Goal: Task Accomplishment & Management: Use online tool/utility

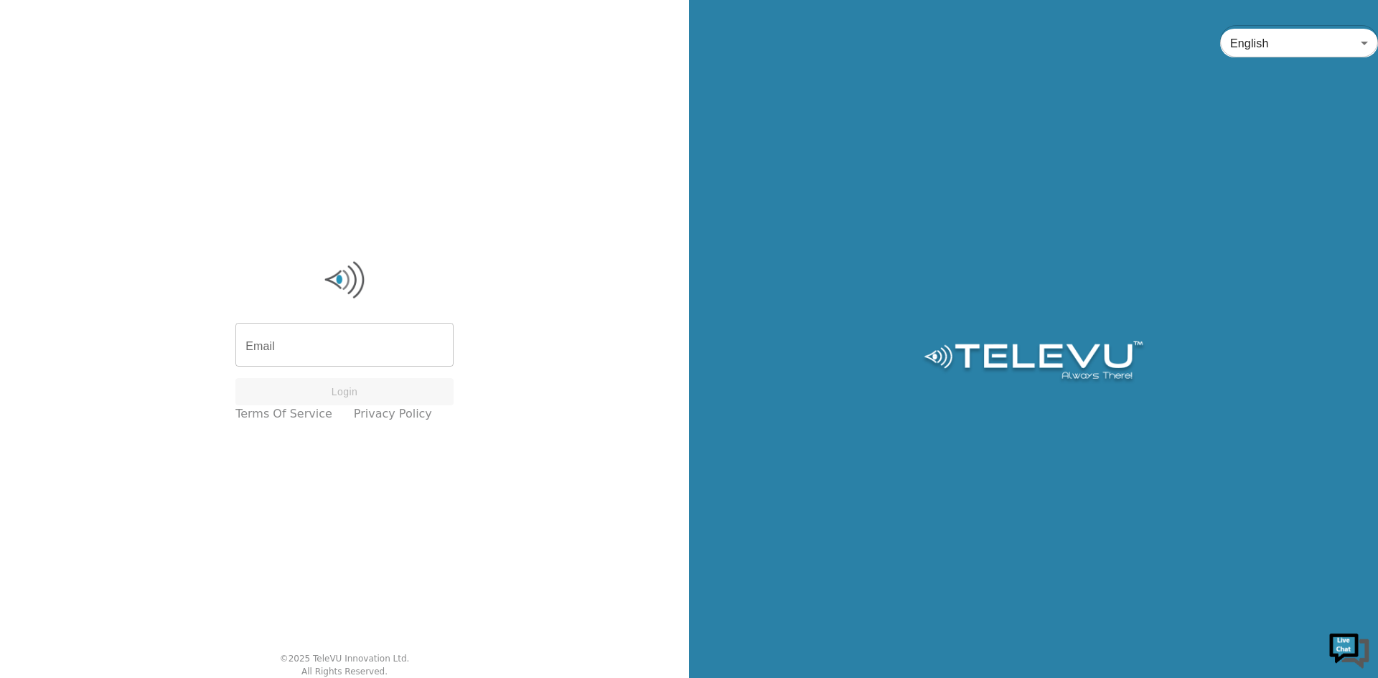
click at [383, 341] on input "Email" at bounding box center [344, 347] width 218 height 40
click at [194, 518] on div "Email Email Login Terms of Service Privacy Policy © 2025 TeleVU Innovation Ltd.…" at bounding box center [344, 339] width 689 height 678
click at [381, 342] on input "Email" at bounding box center [344, 347] width 218 height 40
type input "[EMAIL_ADDRESS][DOMAIN_NAME]"
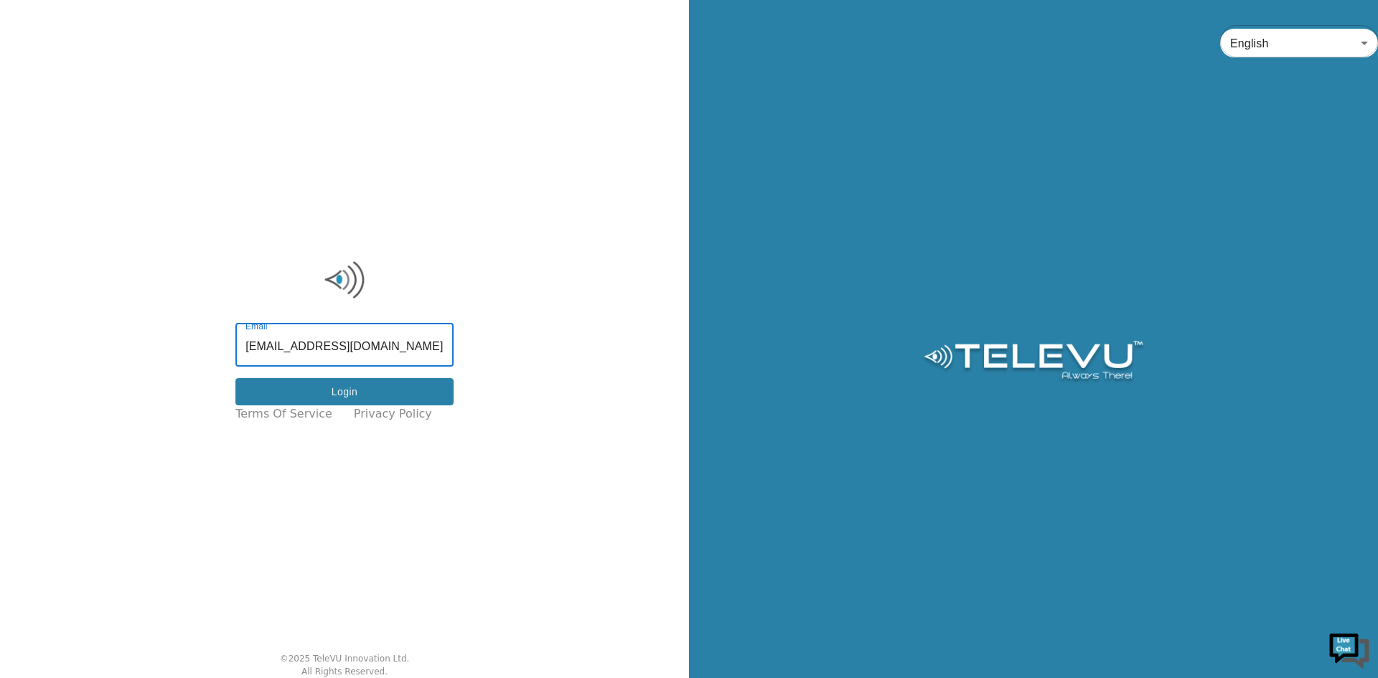
click at [393, 395] on button "Login" at bounding box center [344, 392] width 218 height 28
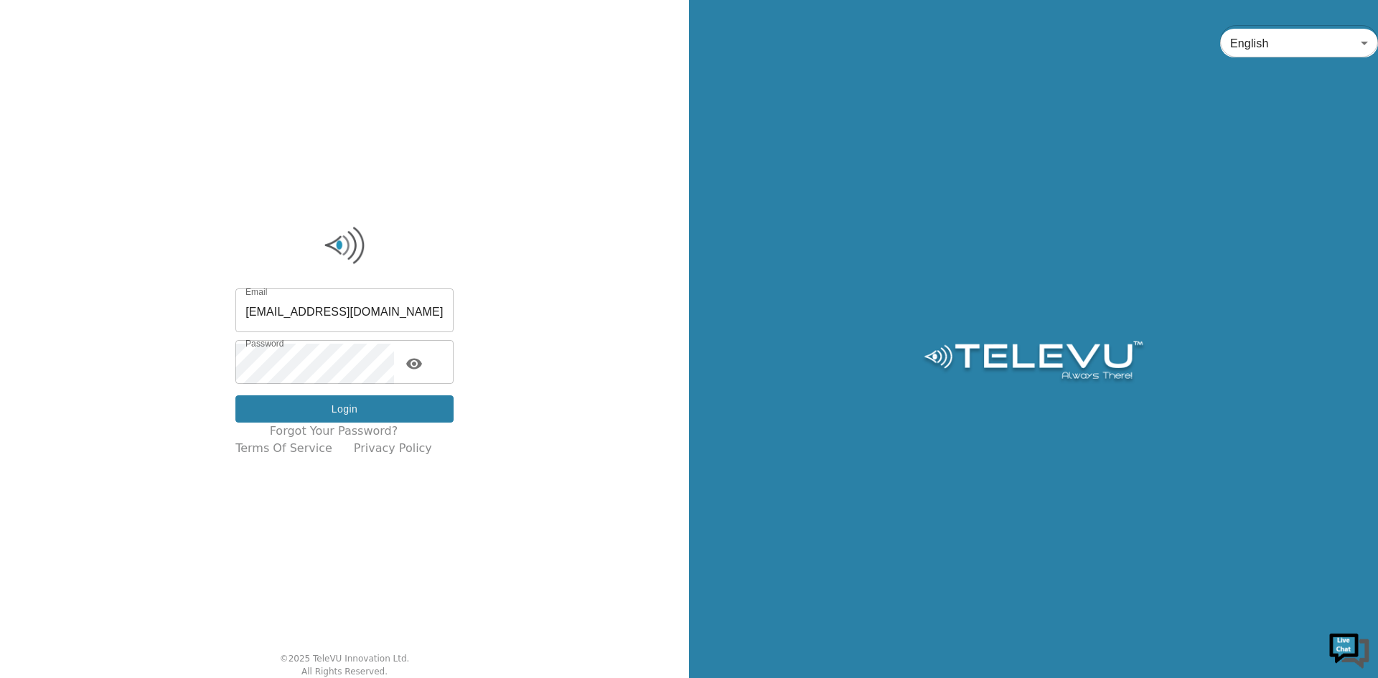
click at [381, 410] on button "Login" at bounding box center [344, 410] width 218 height 28
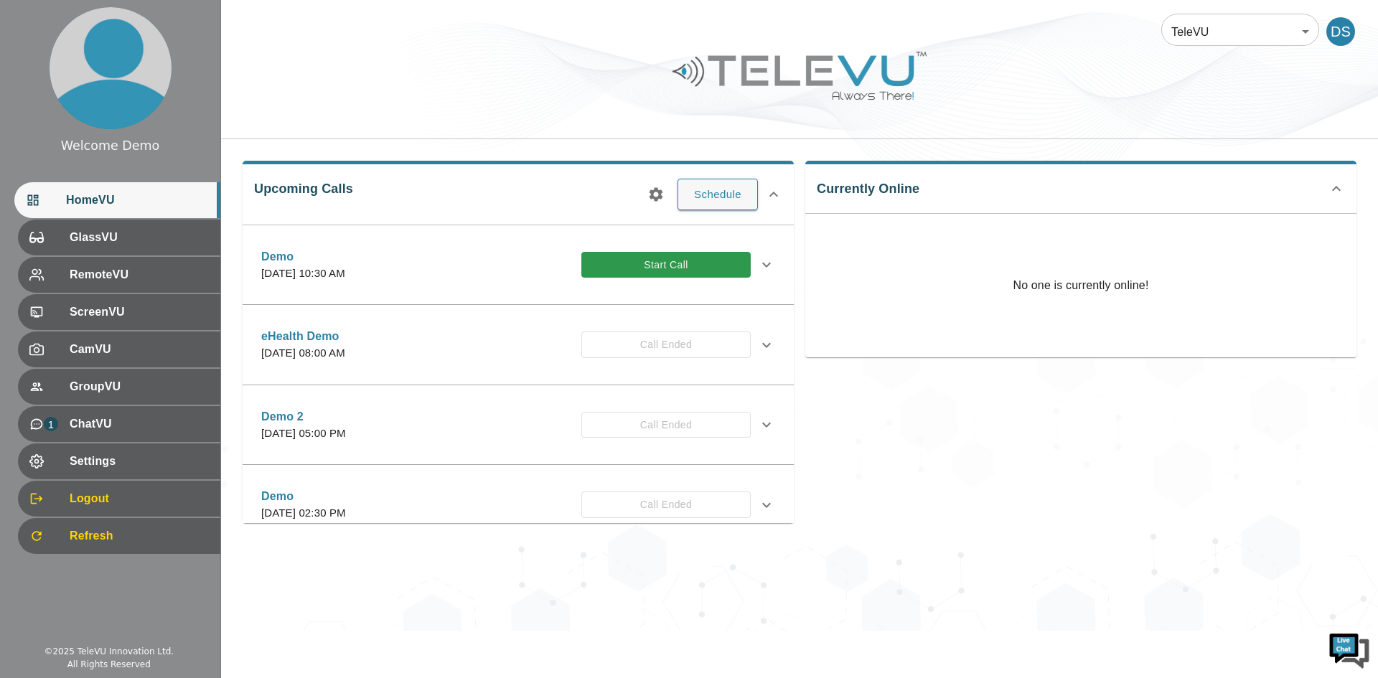
click at [114, 463] on span "Settings" at bounding box center [139, 461] width 139 height 17
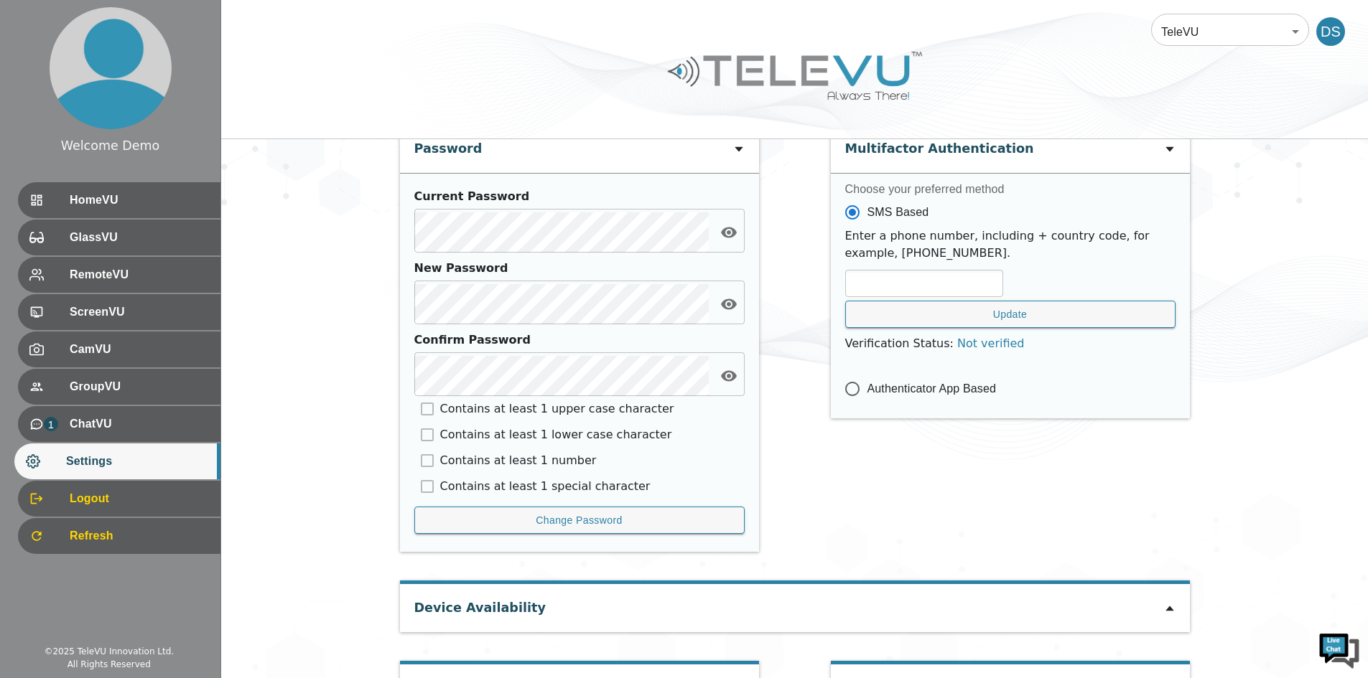
scroll to position [594, 0]
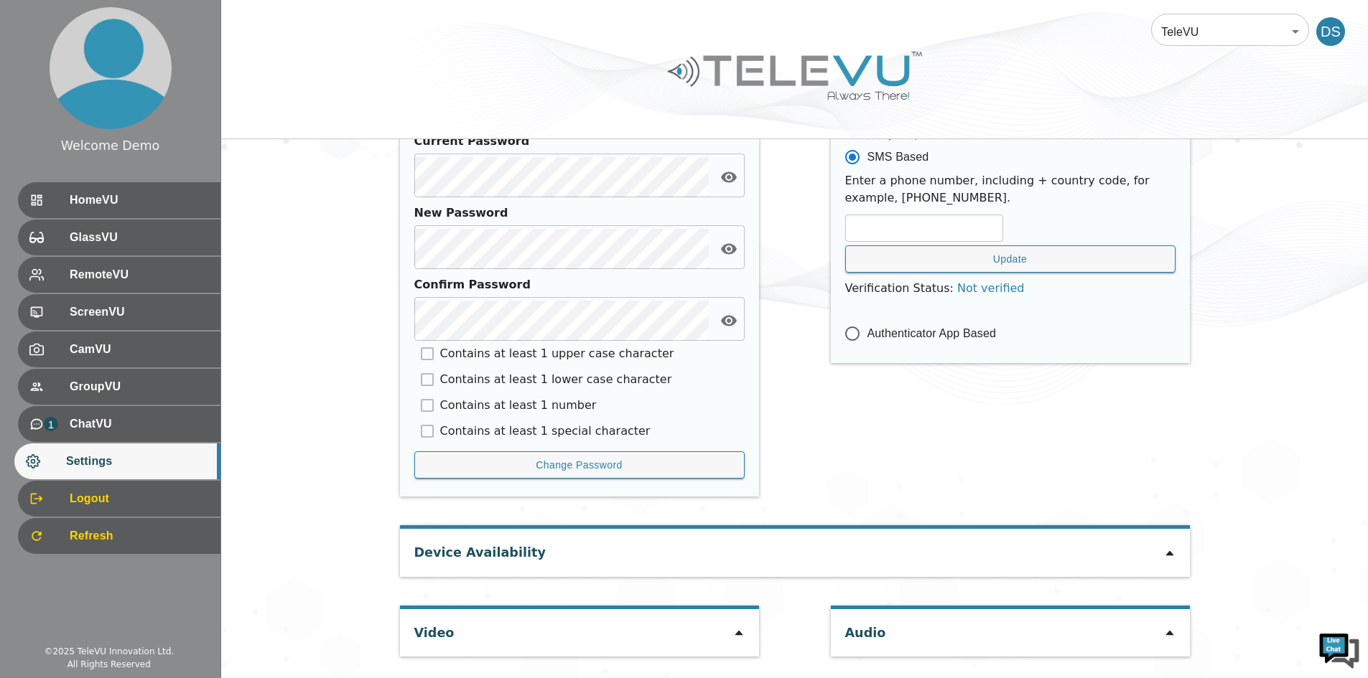
click at [739, 635] on icon at bounding box center [738, 633] width 8 height 5
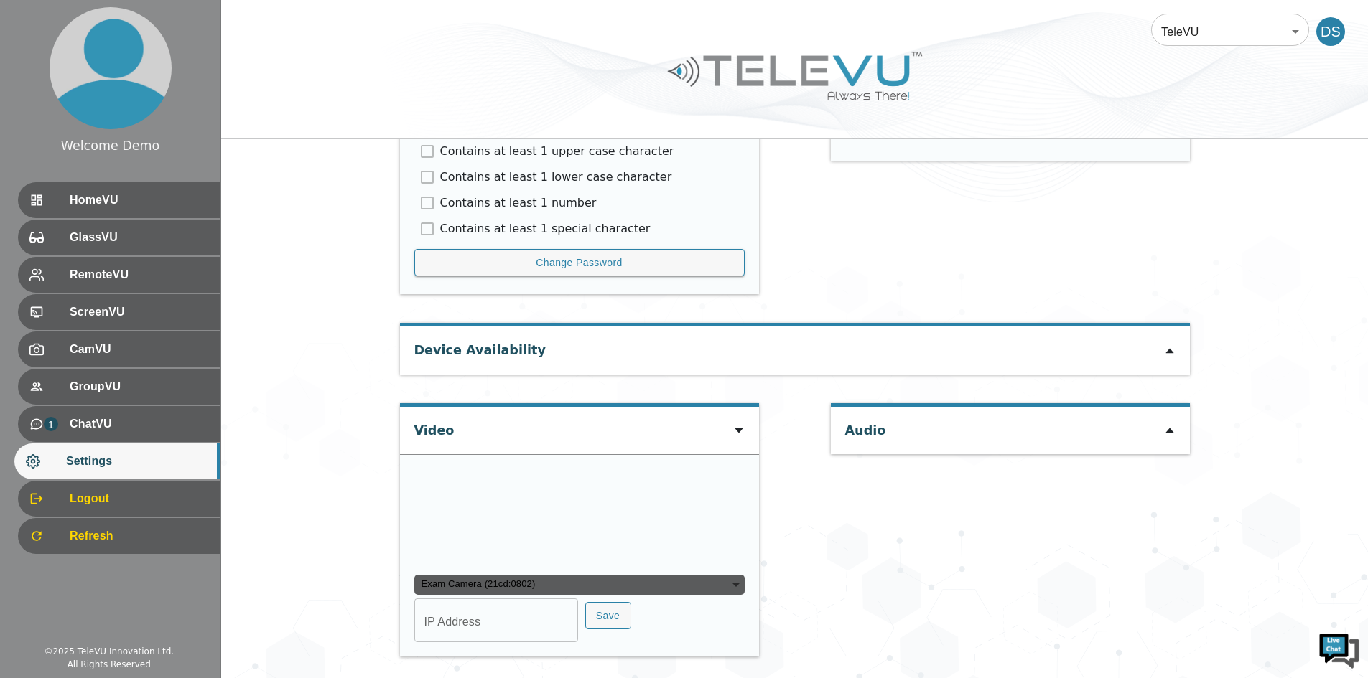
scroll to position [937, 0]
click at [716, 583] on div "Exam Camera (21cd:0802)" at bounding box center [579, 585] width 330 height 20
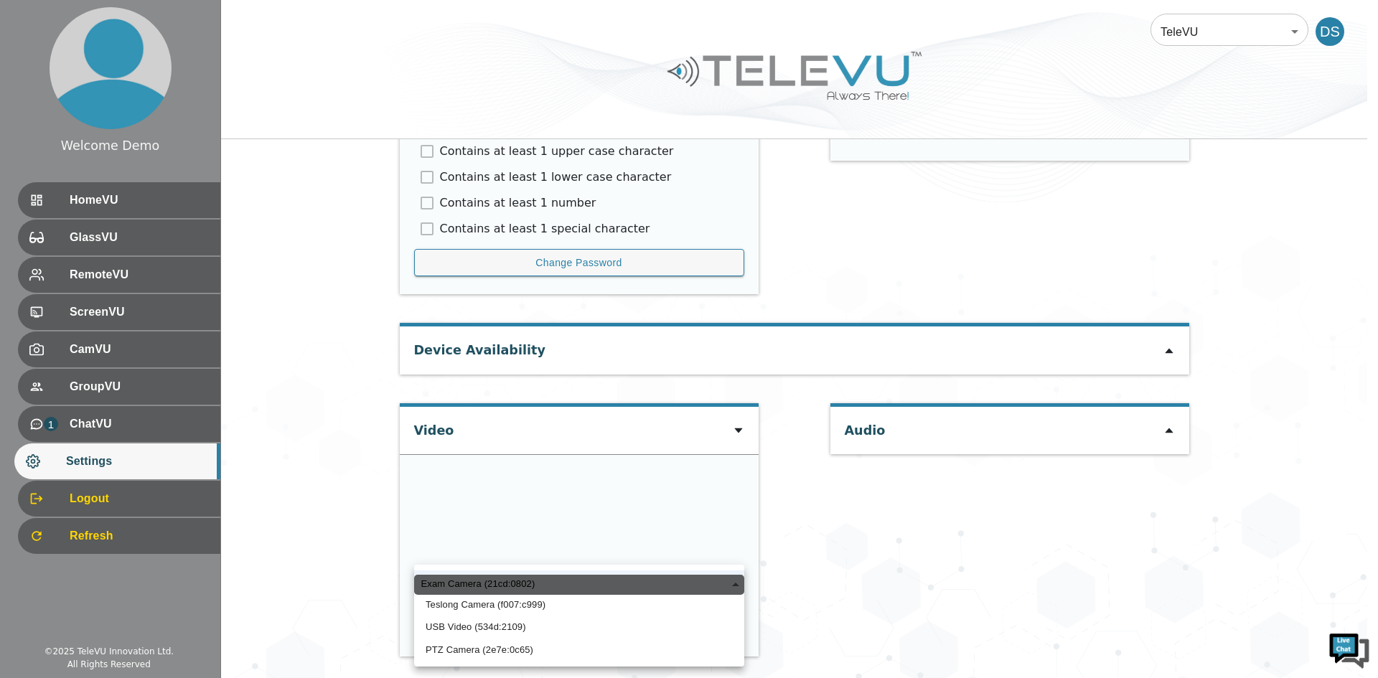
click at [514, 631] on li "USB Video (534d:2109)" at bounding box center [579, 627] width 330 height 23
type input "96f68b59429281d931b7fc6d279a1edeffdf5769ea9fad5665655a845161f358"
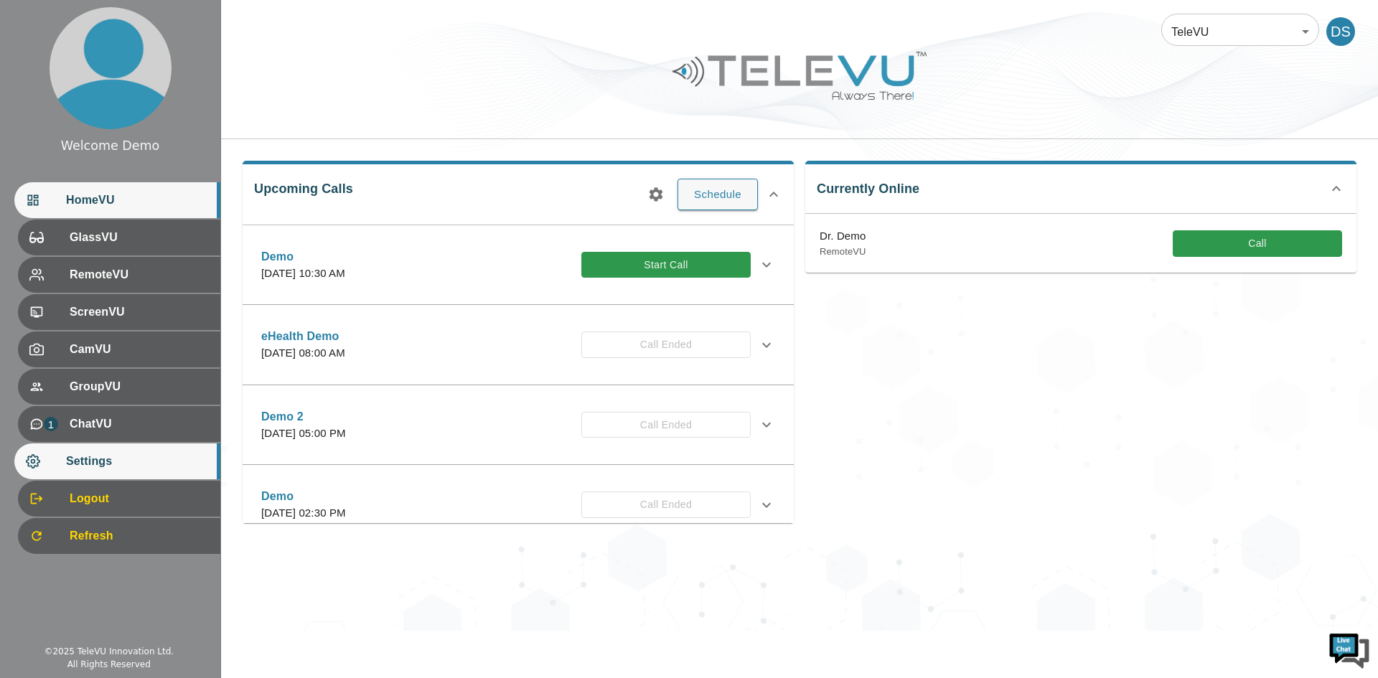
click at [117, 464] on span "Settings" at bounding box center [137, 461] width 143 height 17
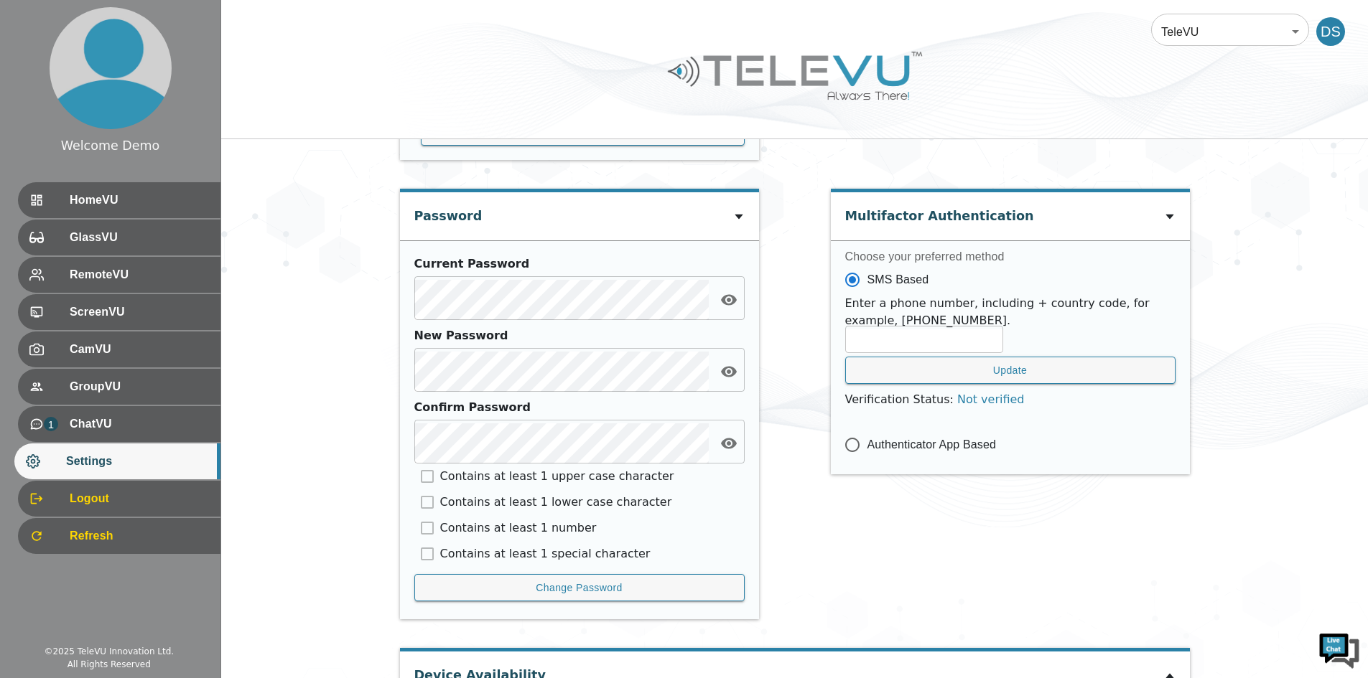
scroll to position [594, 0]
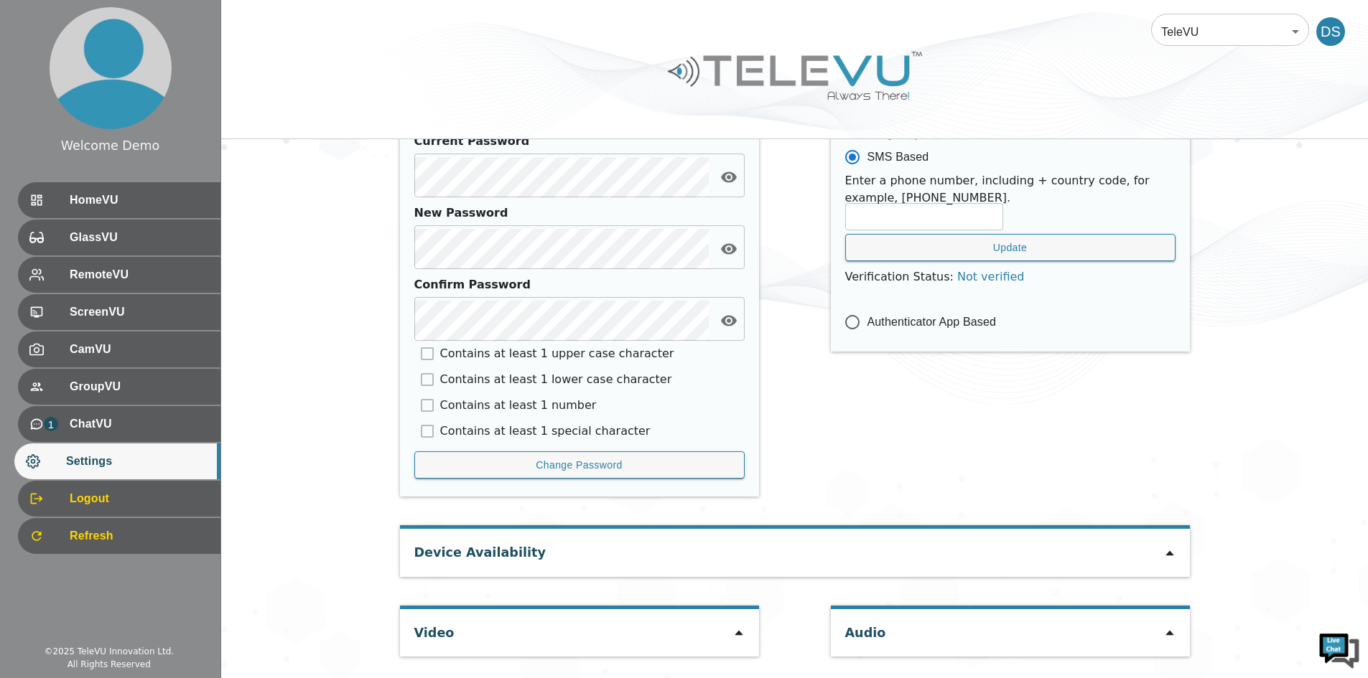
click at [738, 635] on icon at bounding box center [738, 633] width 8 height 5
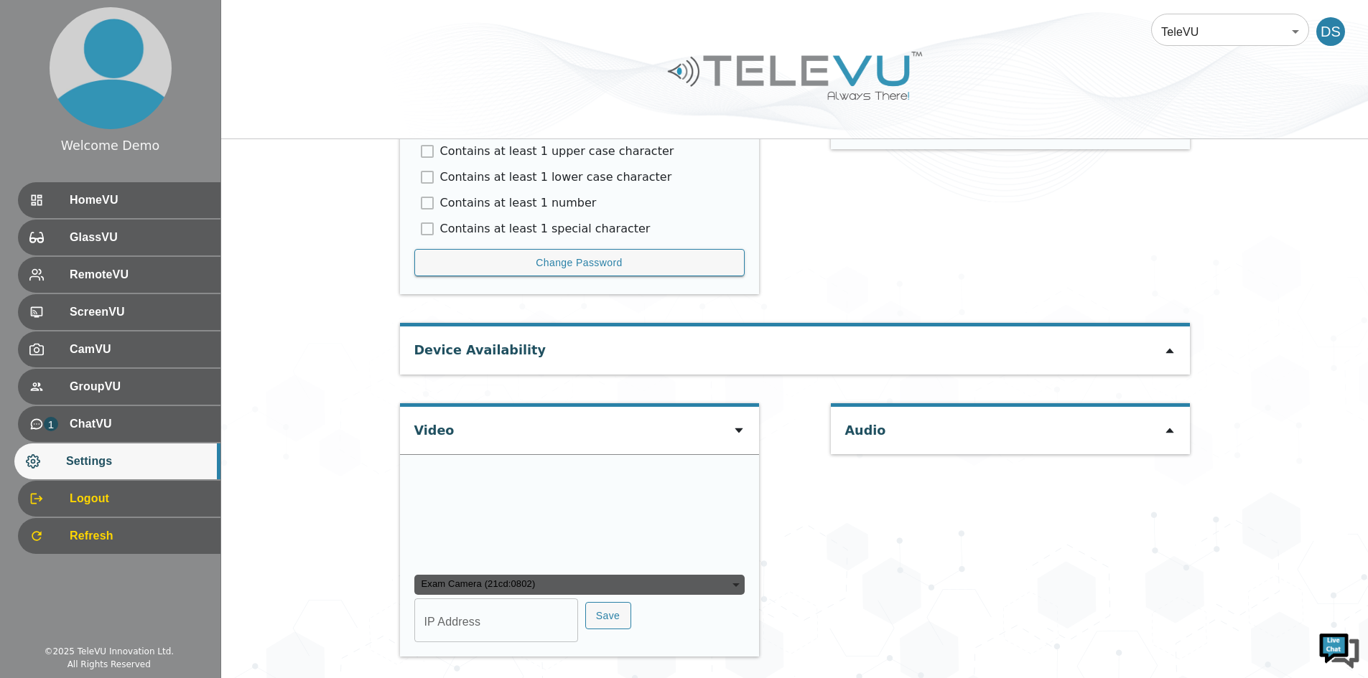
scroll to position [937, 0]
click at [551, 582] on div "Exam Camera (21cd:0802)" at bounding box center [579, 585] width 330 height 20
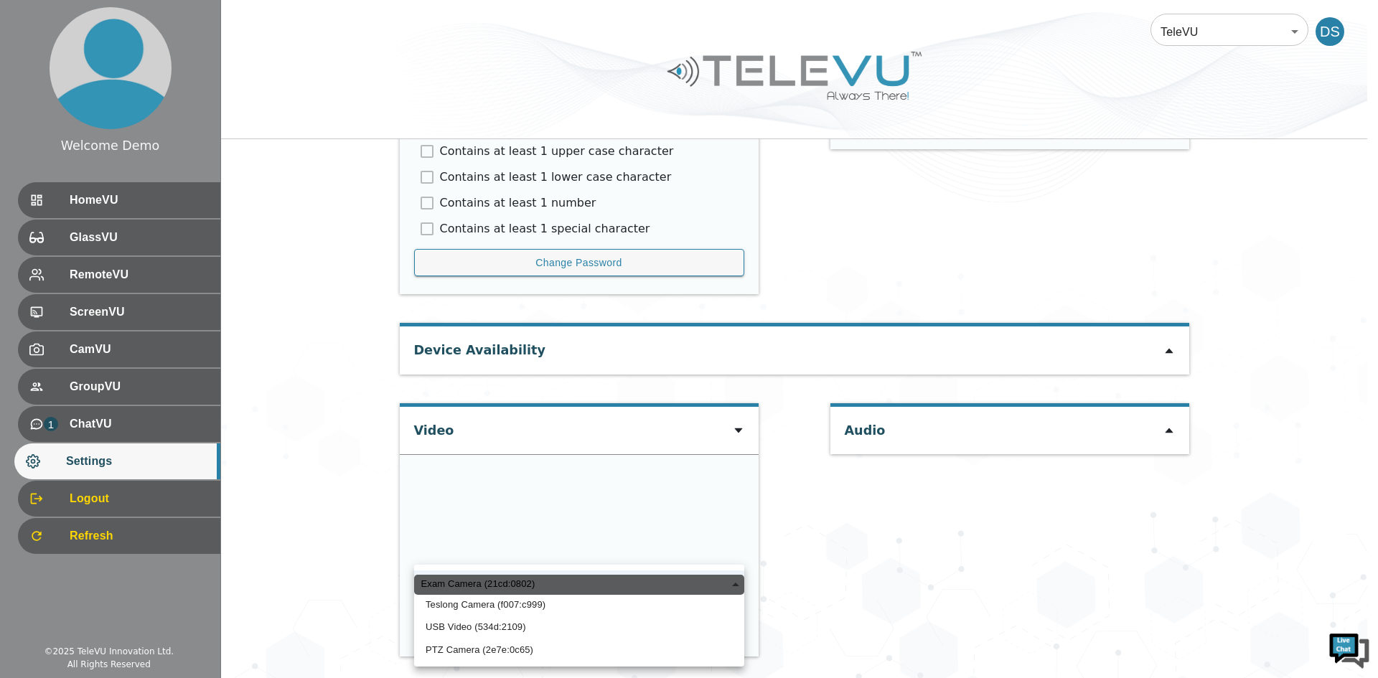
click at [504, 628] on li "USB Video (534d:2109)" at bounding box center [579, 627] width 330 height 23
type input "96f68b59429281d931b7fc6d279a1edeffdf5769ea9fad5665655a845161f358"
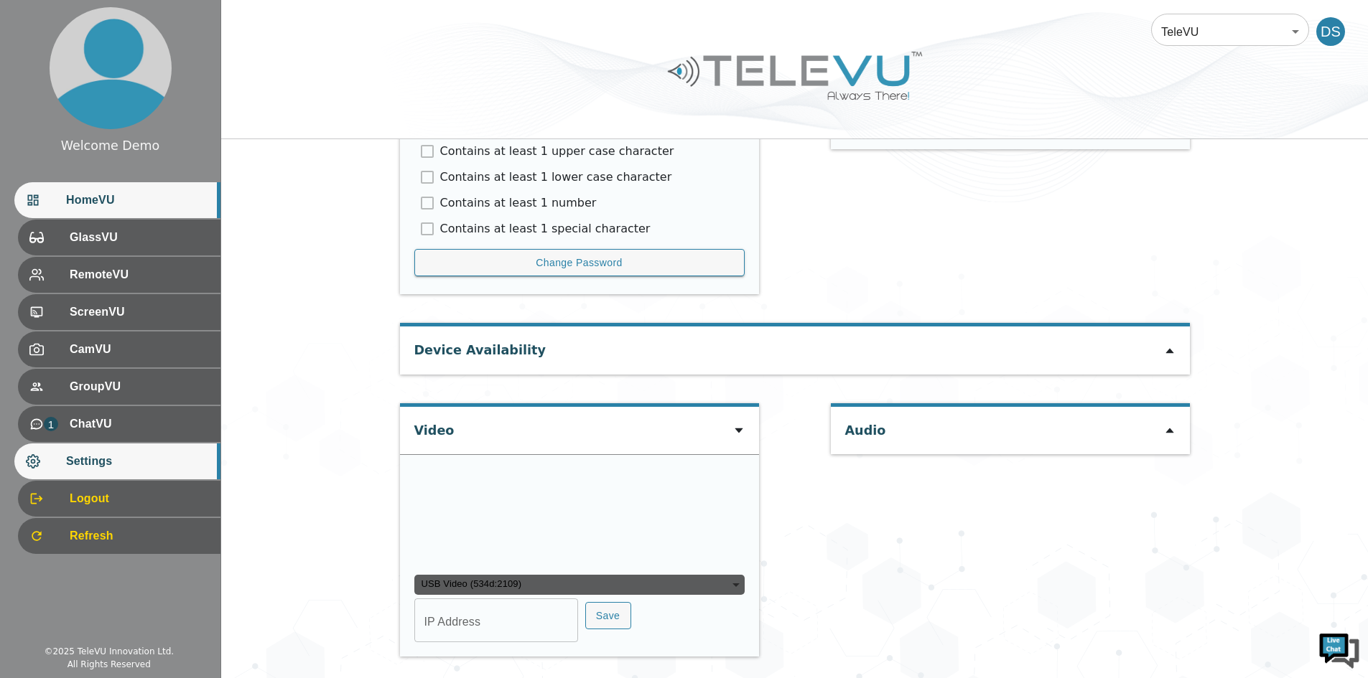
click at [134, 215] on div "HomeVU" at bounding box center [117, 200] width 206 height 36
